Goal: Task Accomplishment & Management: Manage account settings

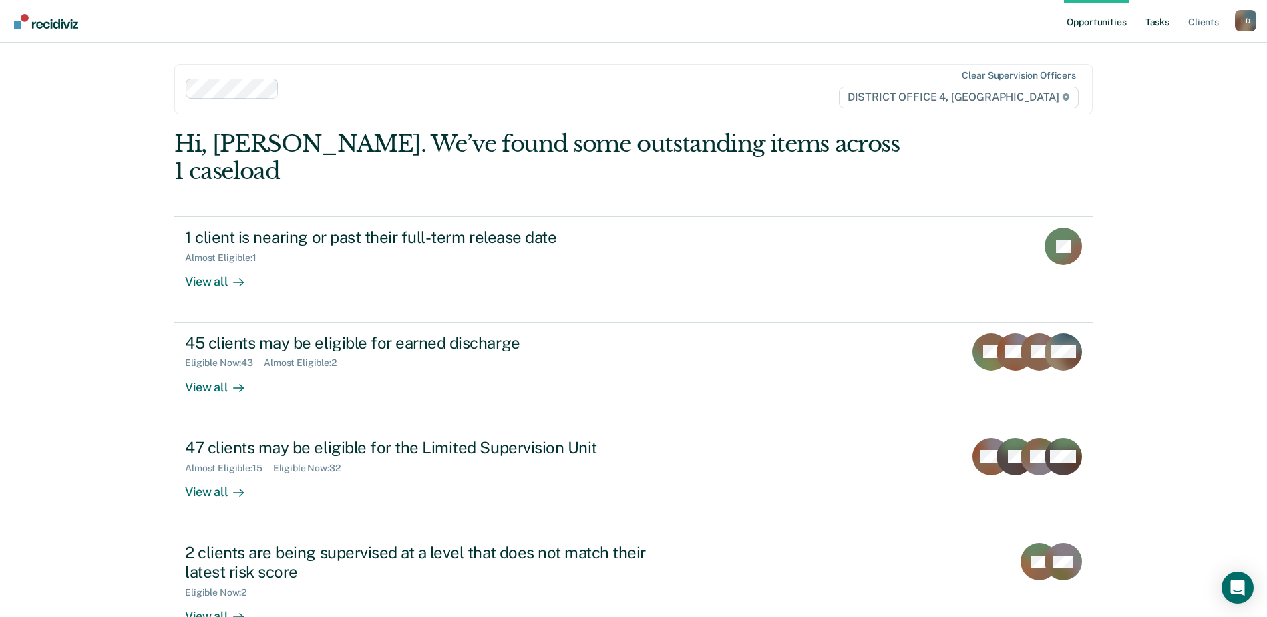
click at [1162, 28] on link "Tasks" at bounding box center [1156, 21] width 29 height 43
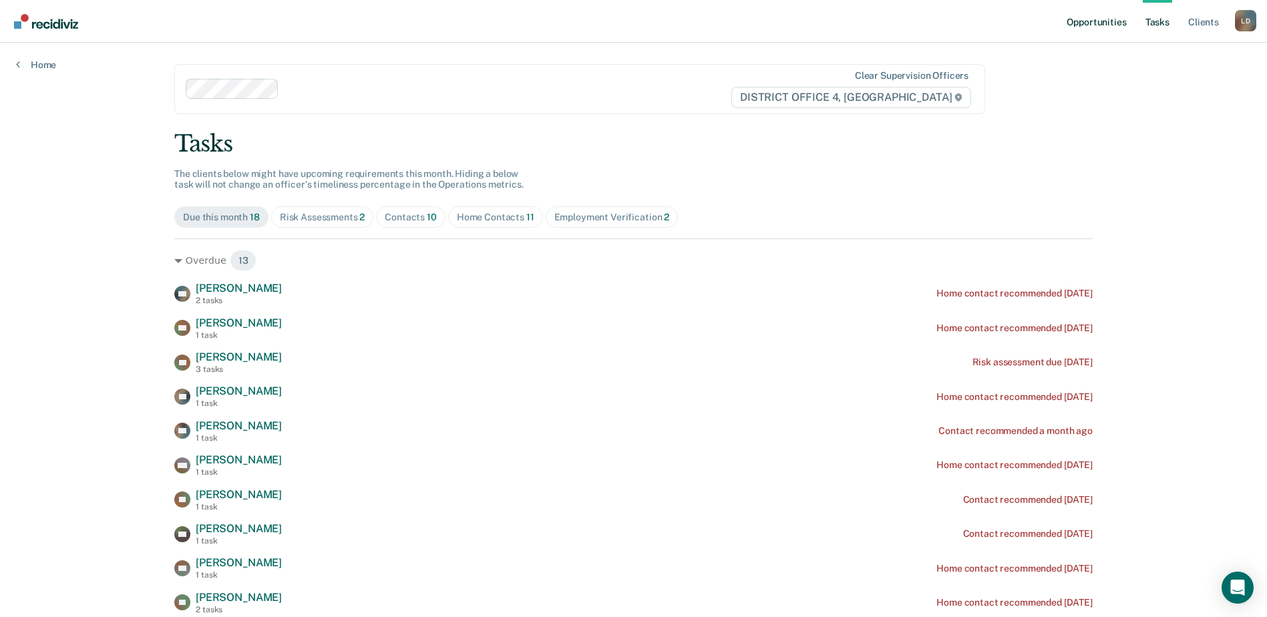
click at [1088, 23] on link "Opportunities" at bounding box center [1096, 21] width 65 height 43
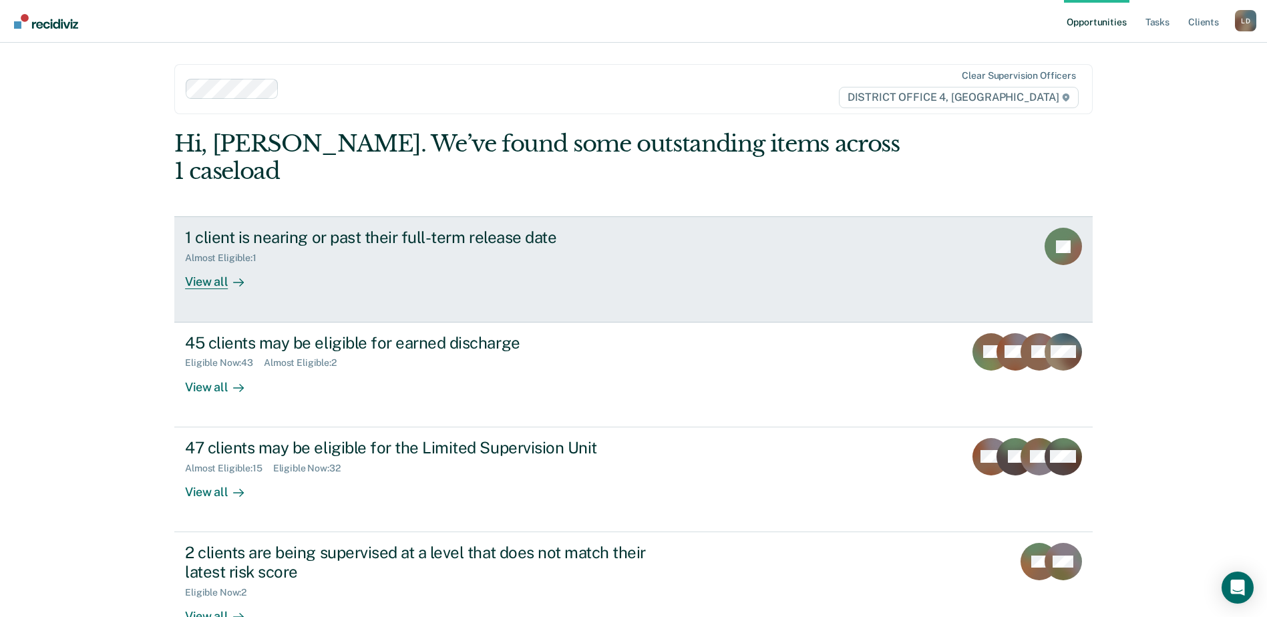
click at [204, 264] on div "View all" at bounding box center [222, 277] width 75 height 26
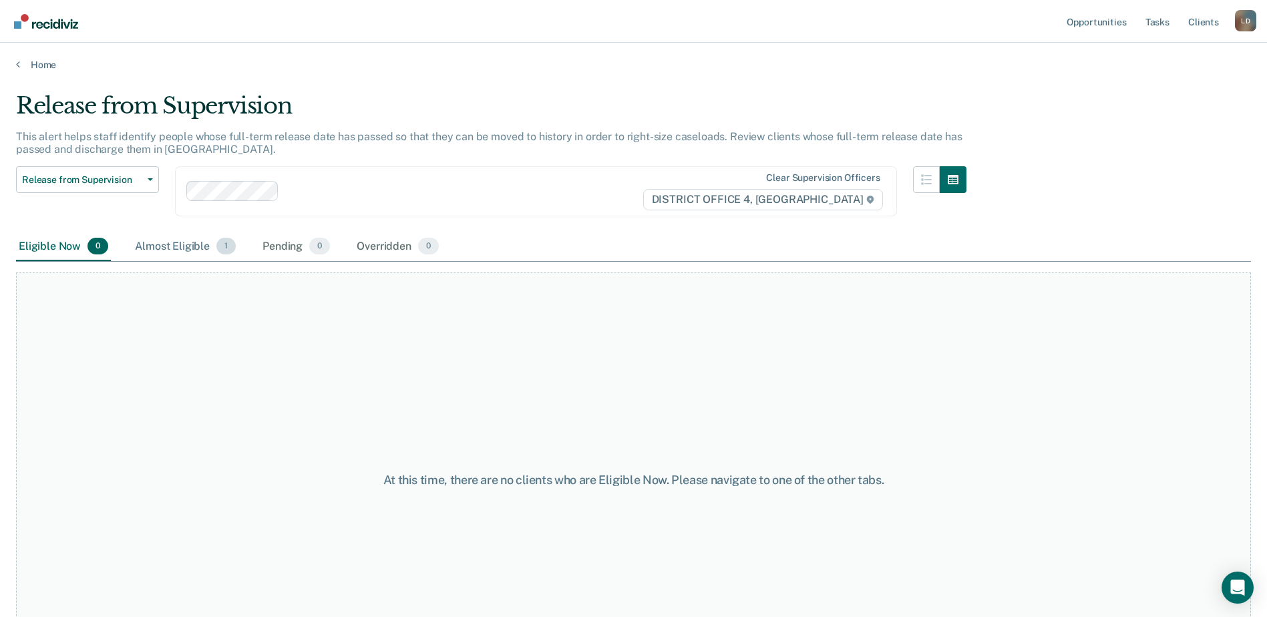
click at [180, 247] on div "Almost Eligible 1" at bounding box center [185, 246] width 106 height 29
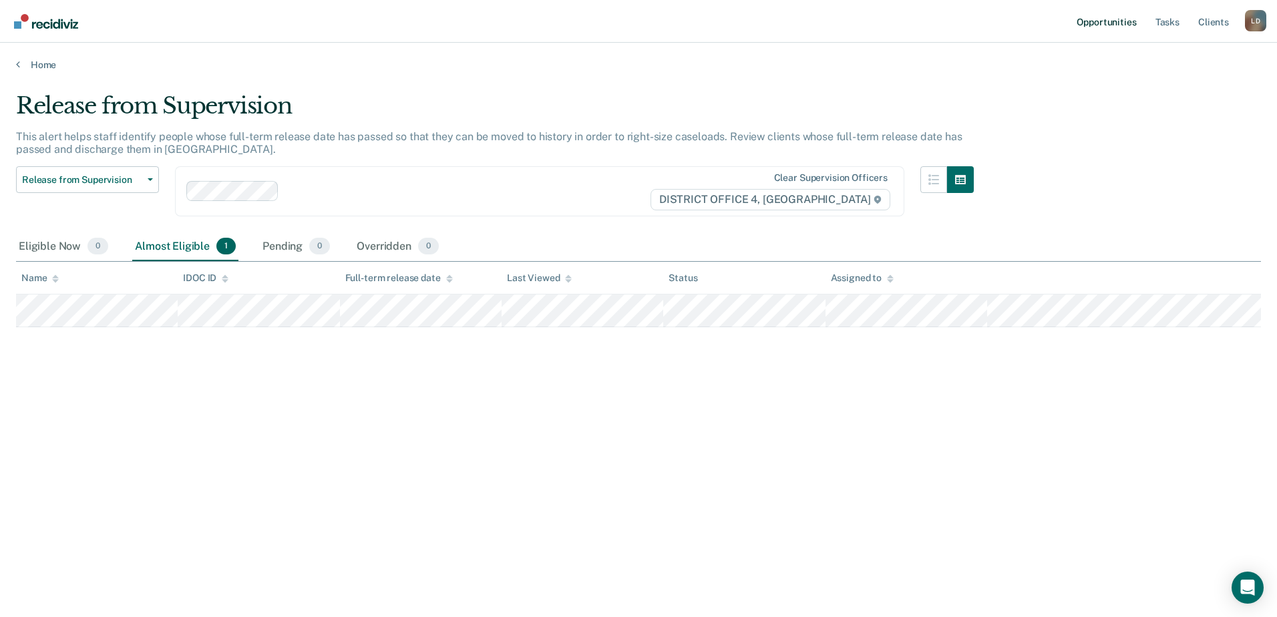
click at [1104, 21] on link "Opportunities" at bounding box center [1106, 21] width 65 height 43
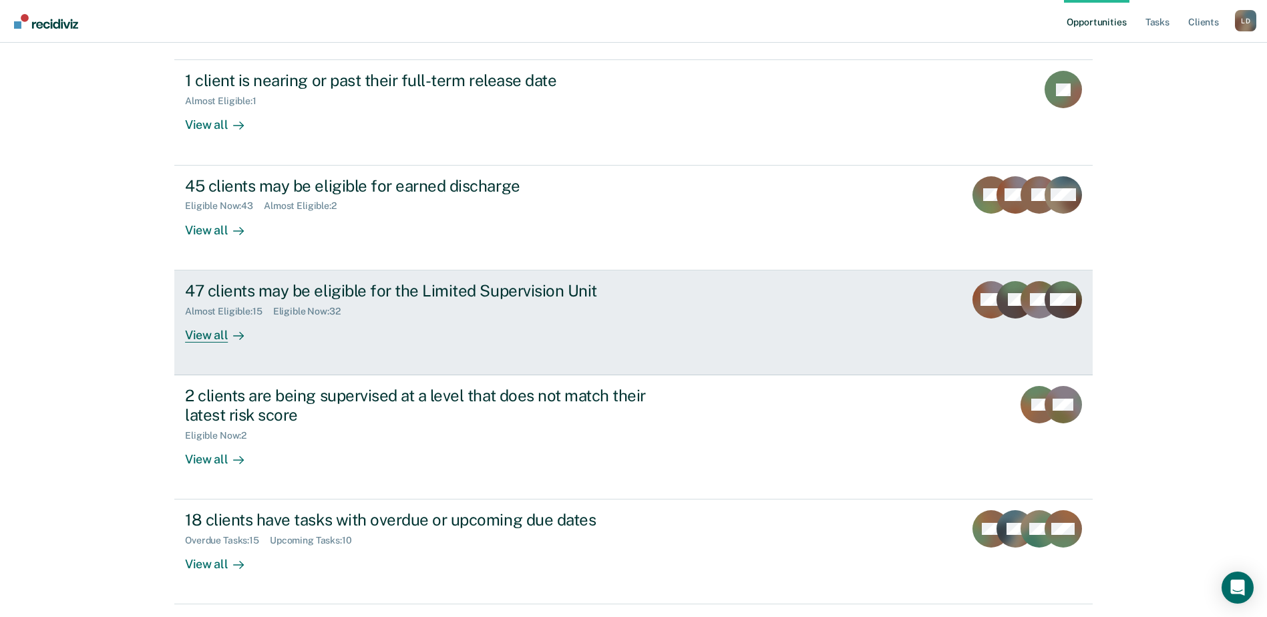
scroll to position [170, 0]
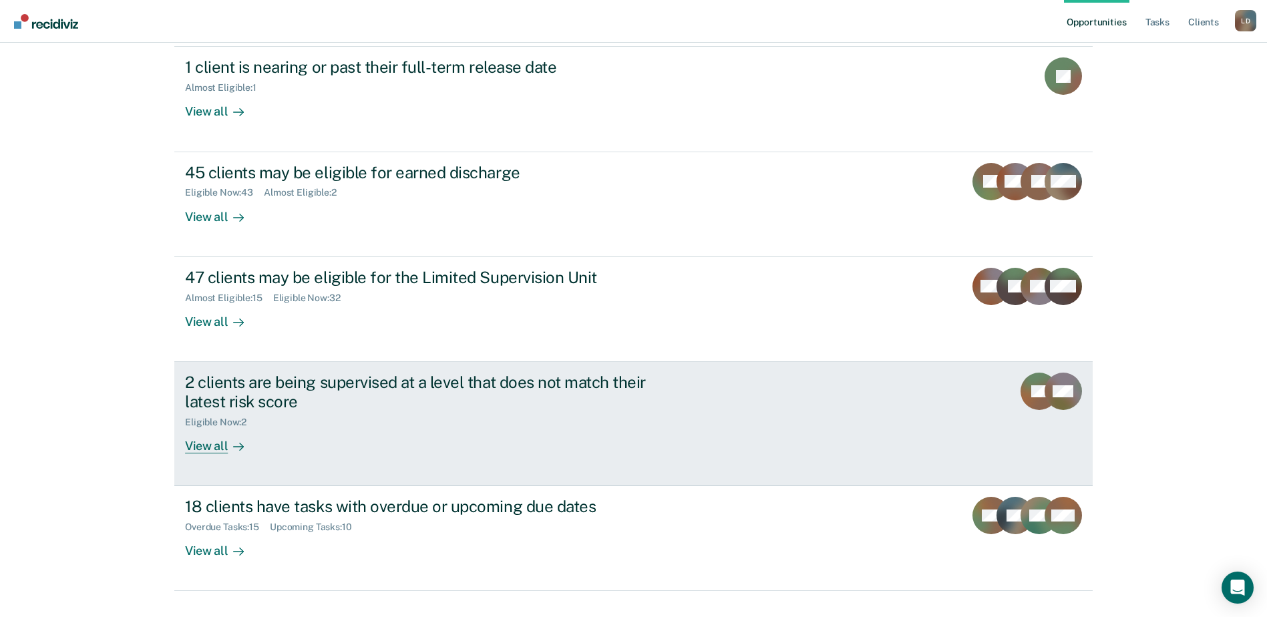
click at [198, 427] on div "View all" at bounding box center [222, 440] width 75 height 26
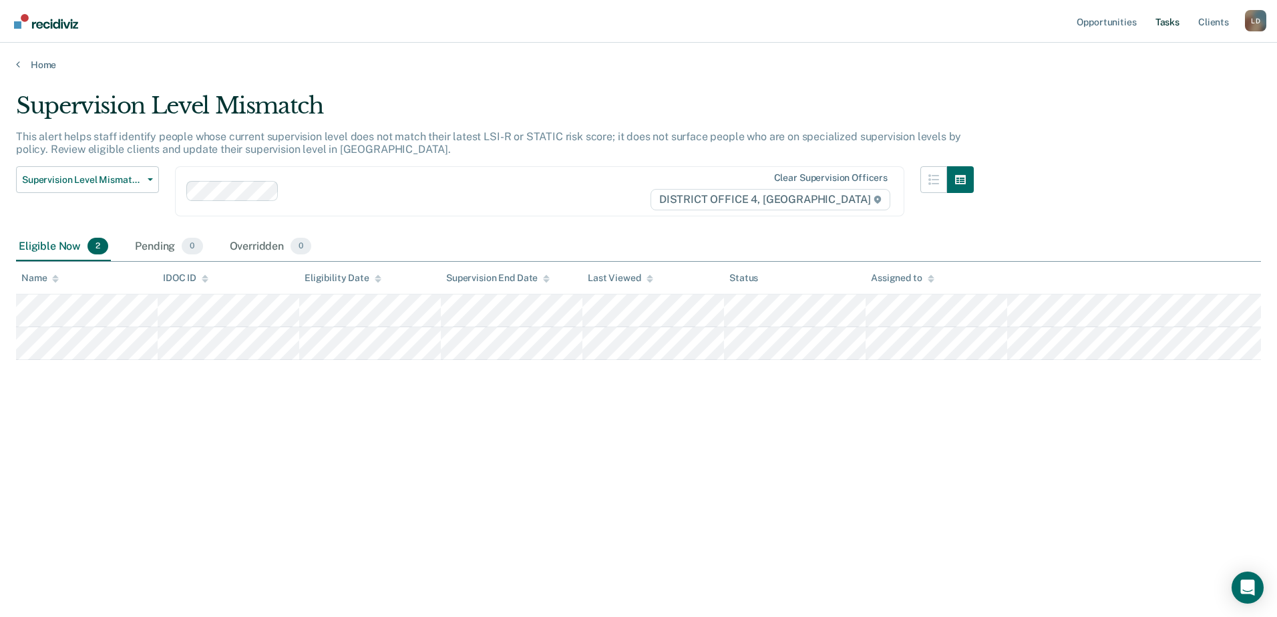
click at [1166, 21] on link "Tasks" at bounding box center [1166, 21] width 29 height 43
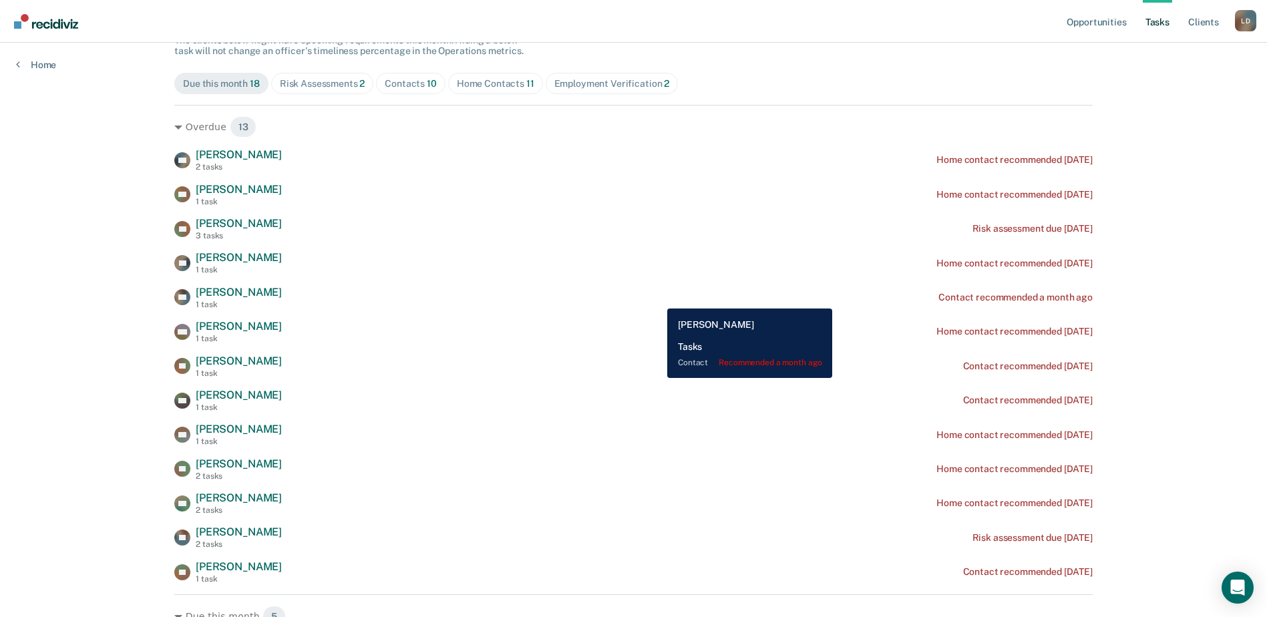
scroll to position [200, 0]
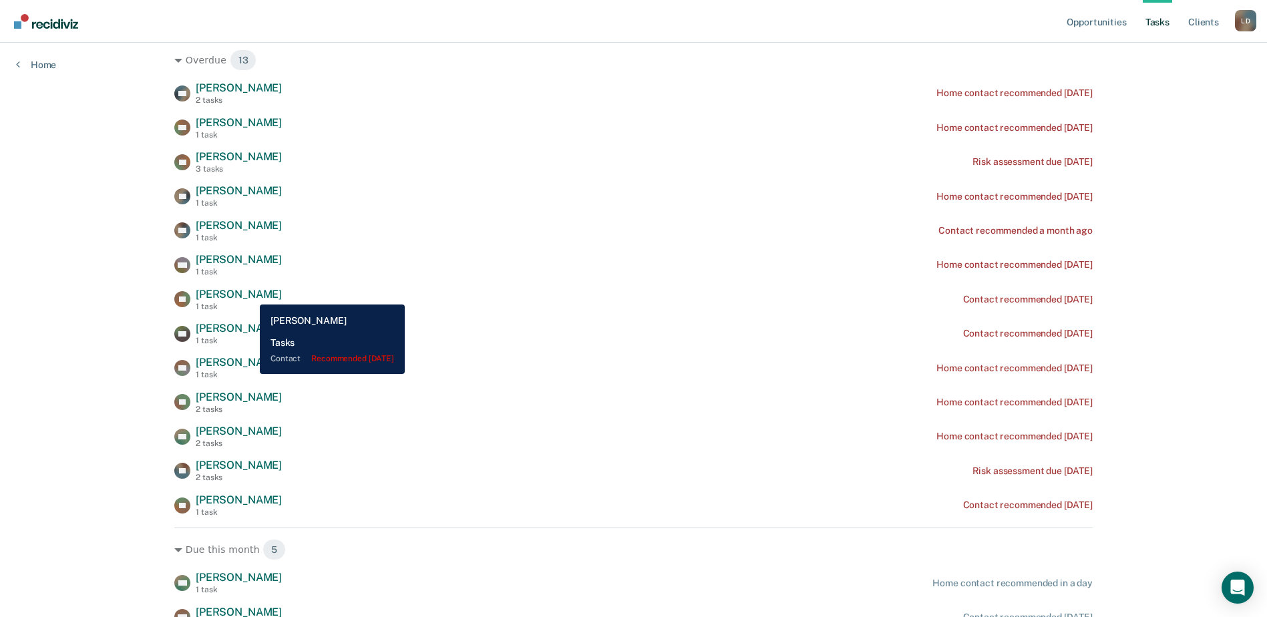
click at [250, 294] on span "[PERSON_NAME]" at bounding box center [239, 294] width 86 height 13
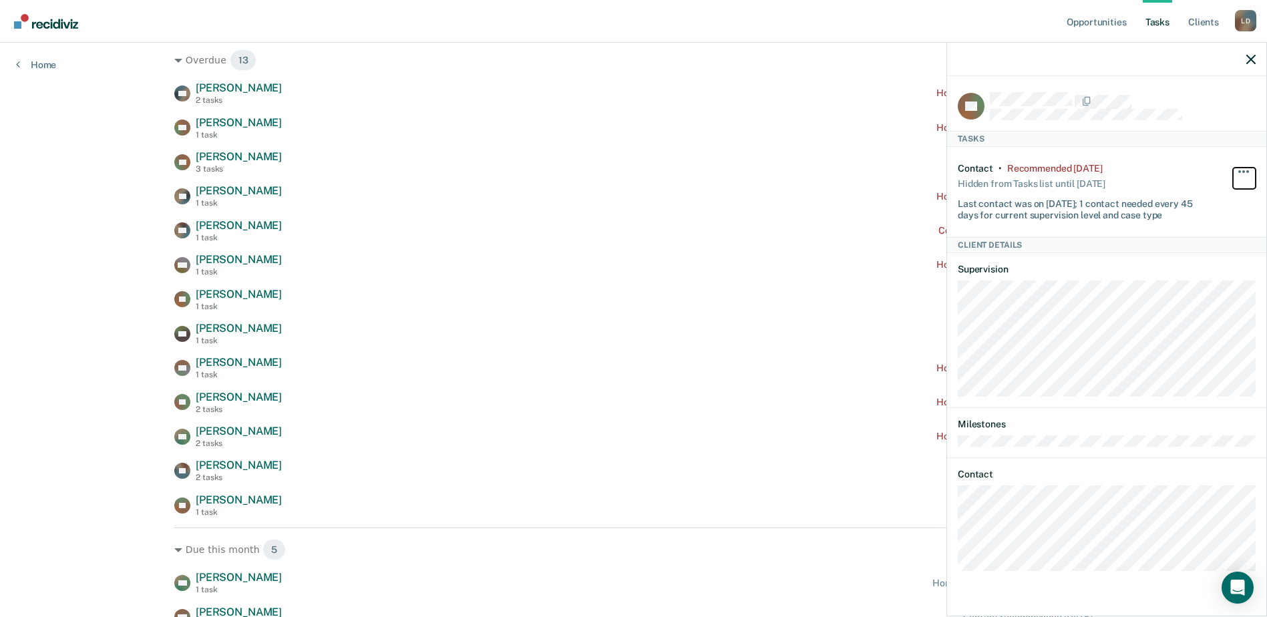
click at [1237, 168] on button "button" at bounding box center [1243, 178] width 23 height 21
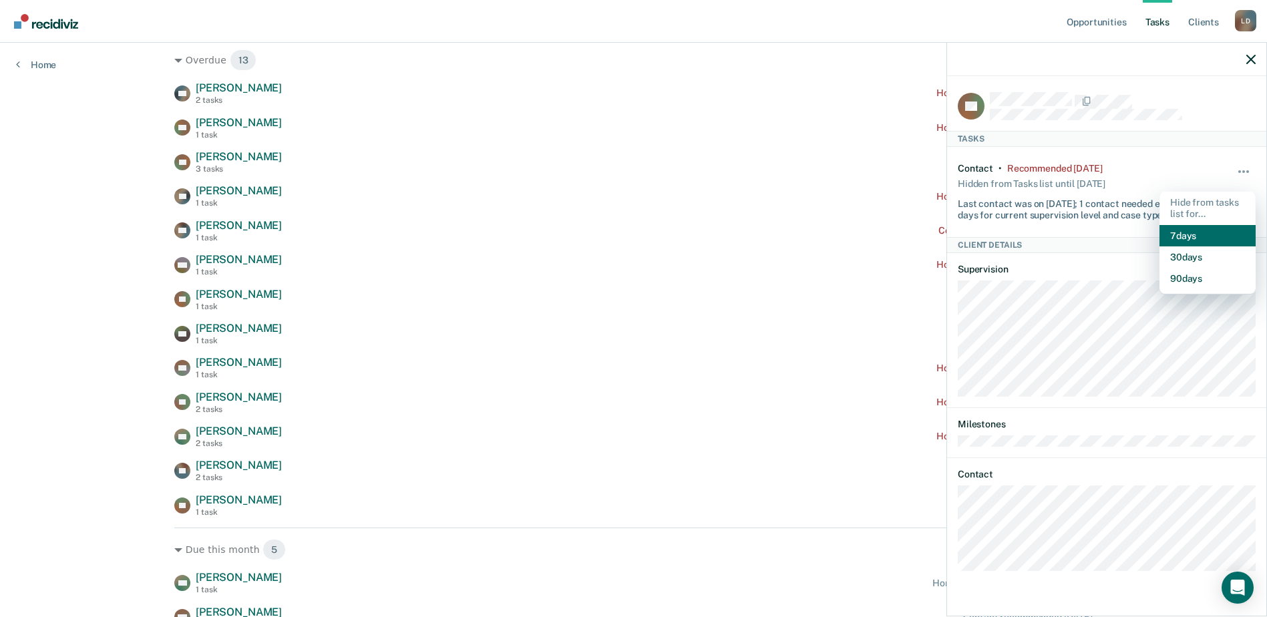
click at [1193, 236] on button "7 days" at bounding box center [1207, 235] width 96 height 21
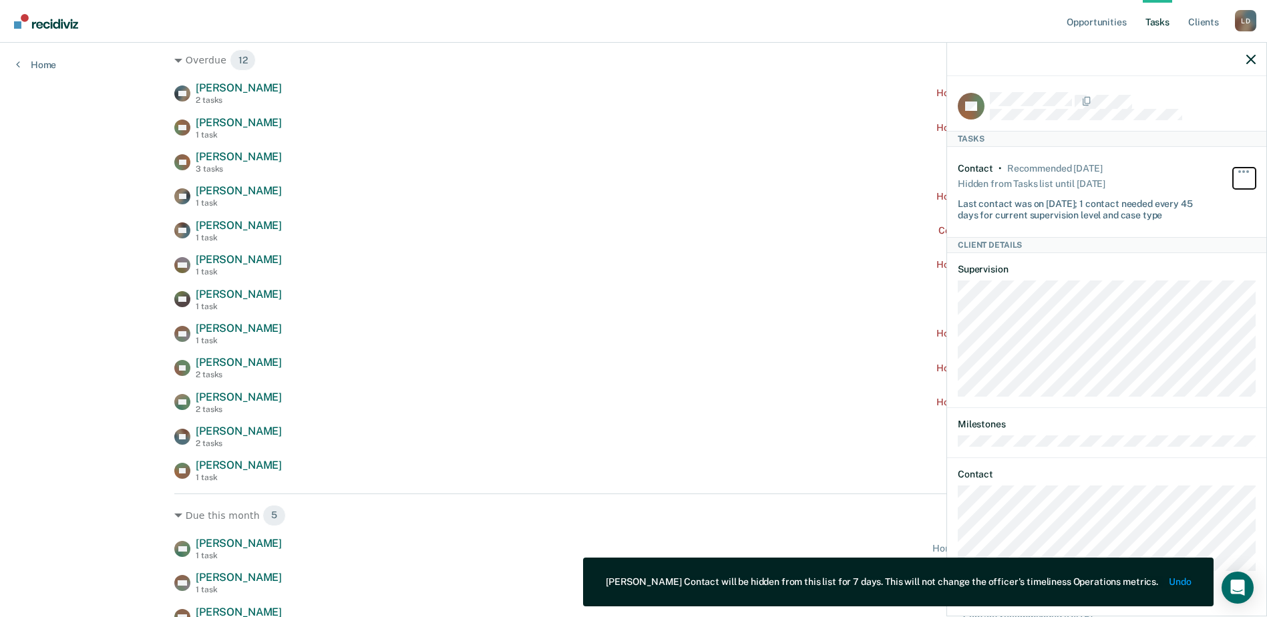
scroll to position [267, 0]
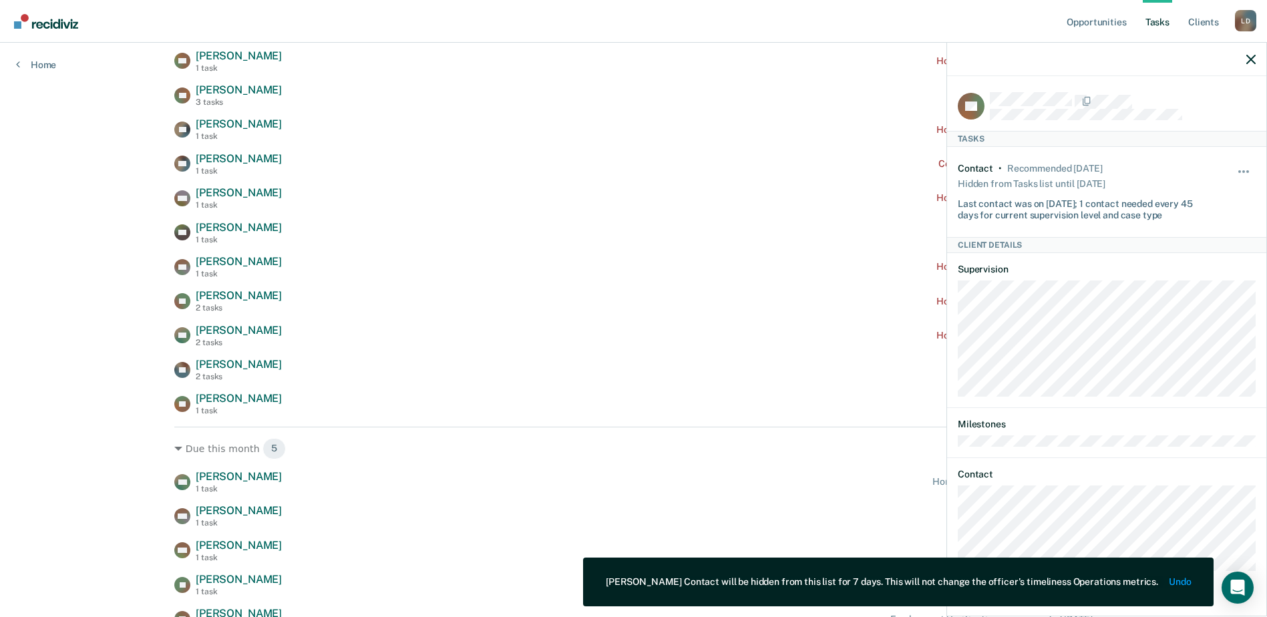
click at [1242, 57] on div at bounding box center [1106, 59] width 319 height 33
click at [1250, 57] on icon "button" at bounding box center [1250, 59] width 9 height 9
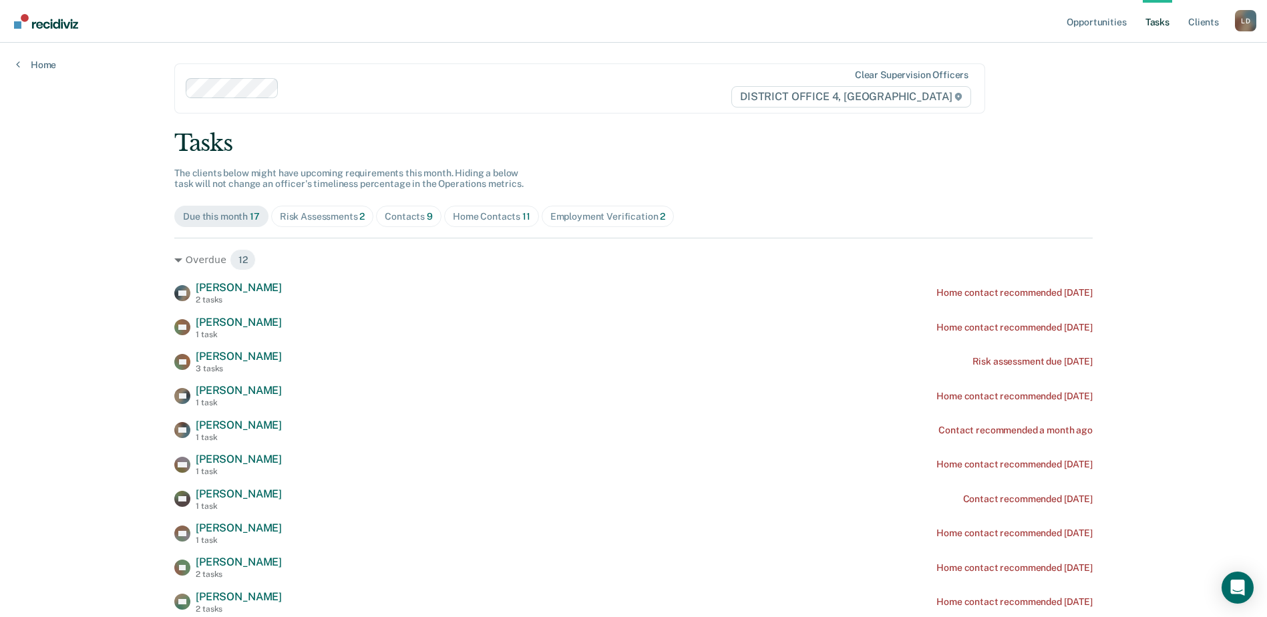
scroll to position [0, 0]
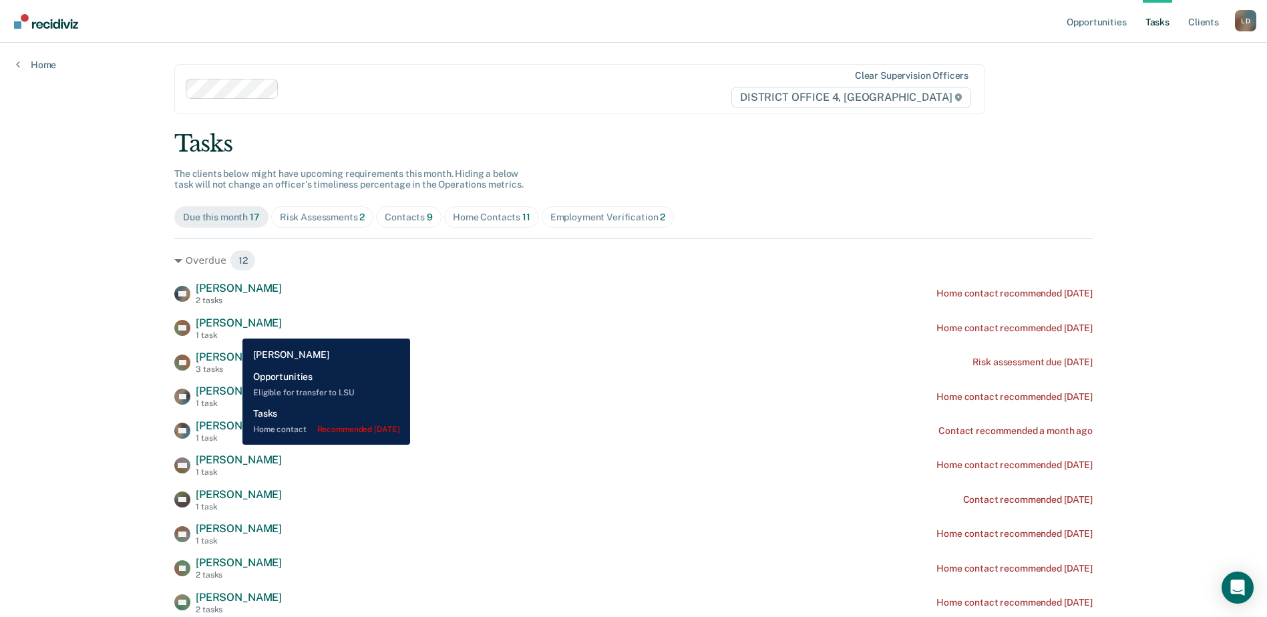
click at [232, 328] on span "[PERSON_NAME]" at bounding box center [239, 322] width 86 height 13
